Goal: Information Seeking & Learning: Understand process/instructions

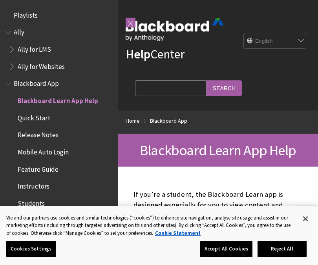
scroll to position [81, 0]
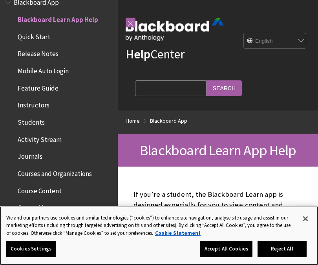
click at [305, 219] on button "Close" at bounding box center [304, 218] width 17 height 17
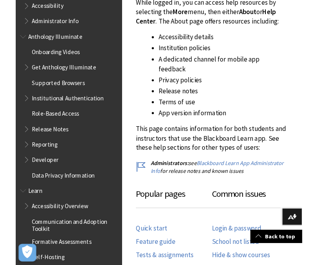
scroll to position [0, 0]
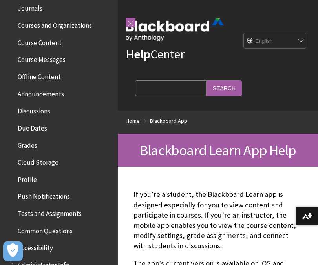
click at [162, 86] on input "Search Query" at bounding box center [170, 87] width 71 height 15
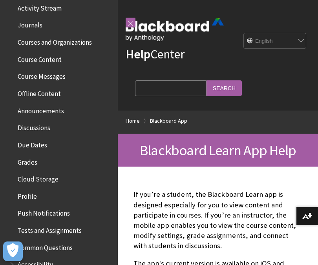
scroll to position [212, 0]
type input "Login"
click at [206, 84] on input "Search" at bounding box center [223, 87] width 35 height 15
click at [212, 86] on input "Search" at bounding box center [223, 87] width 35 height 15
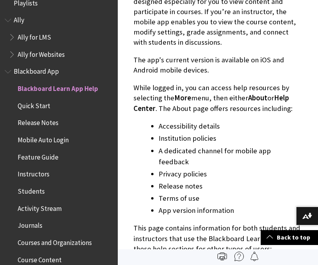
scroll to position [11, 0]
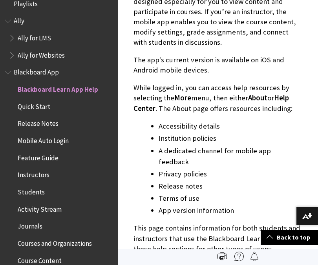
click at [87, 107] on span "Quick Start" at bounding box center [61, 106] width 104 height 13
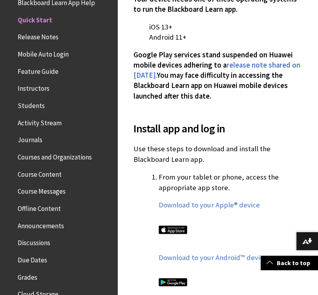
scroll to position [436, 0]
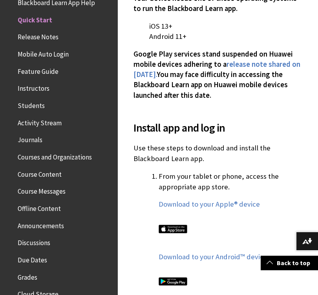
click at [238, 199] on link "Download to your Apple® device" at bounding box center [208, 203] width 101 height 9
